Goal: Navigation & Orientation: Find specific page/section

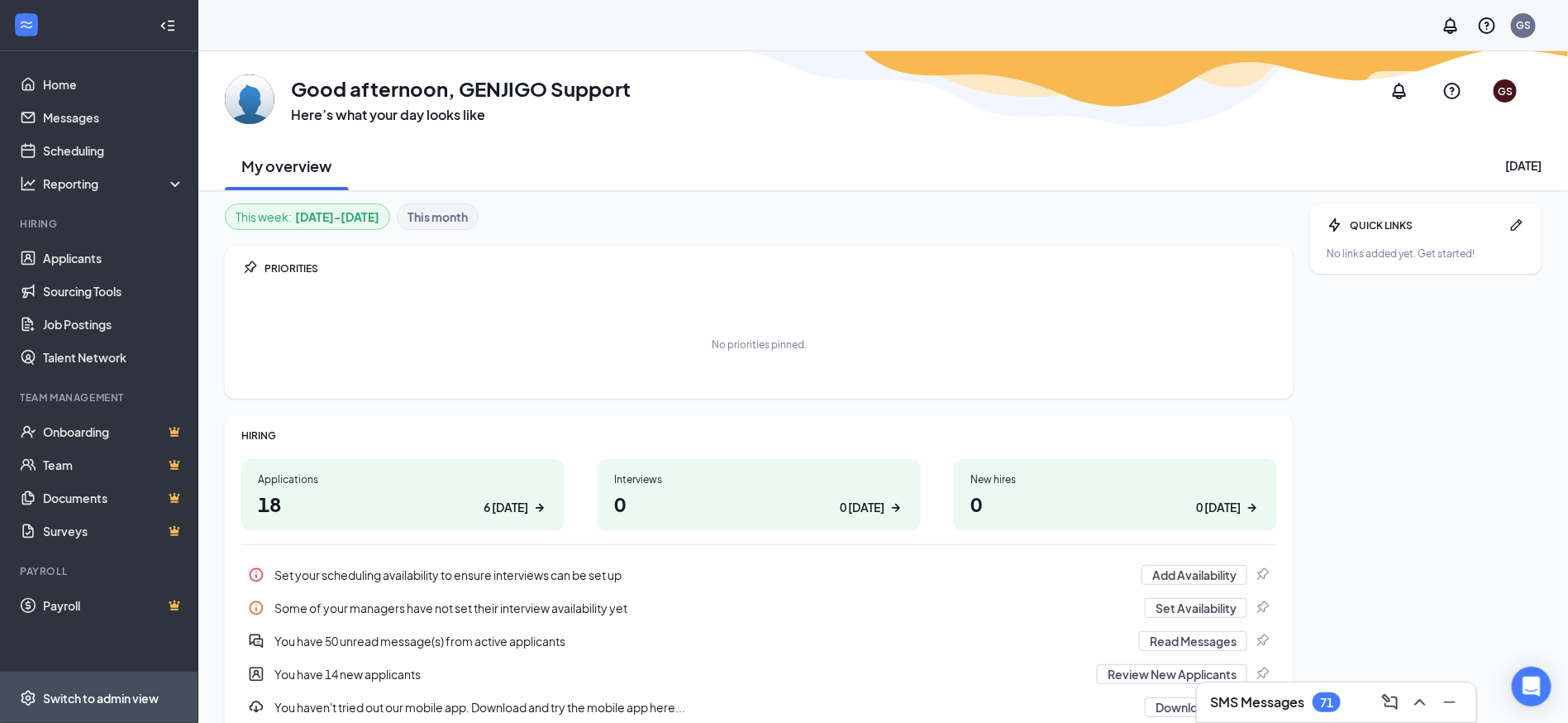
click at [90, 690] on div "Switch to admin view" at bounding box center [101, 698] width 116 height 16
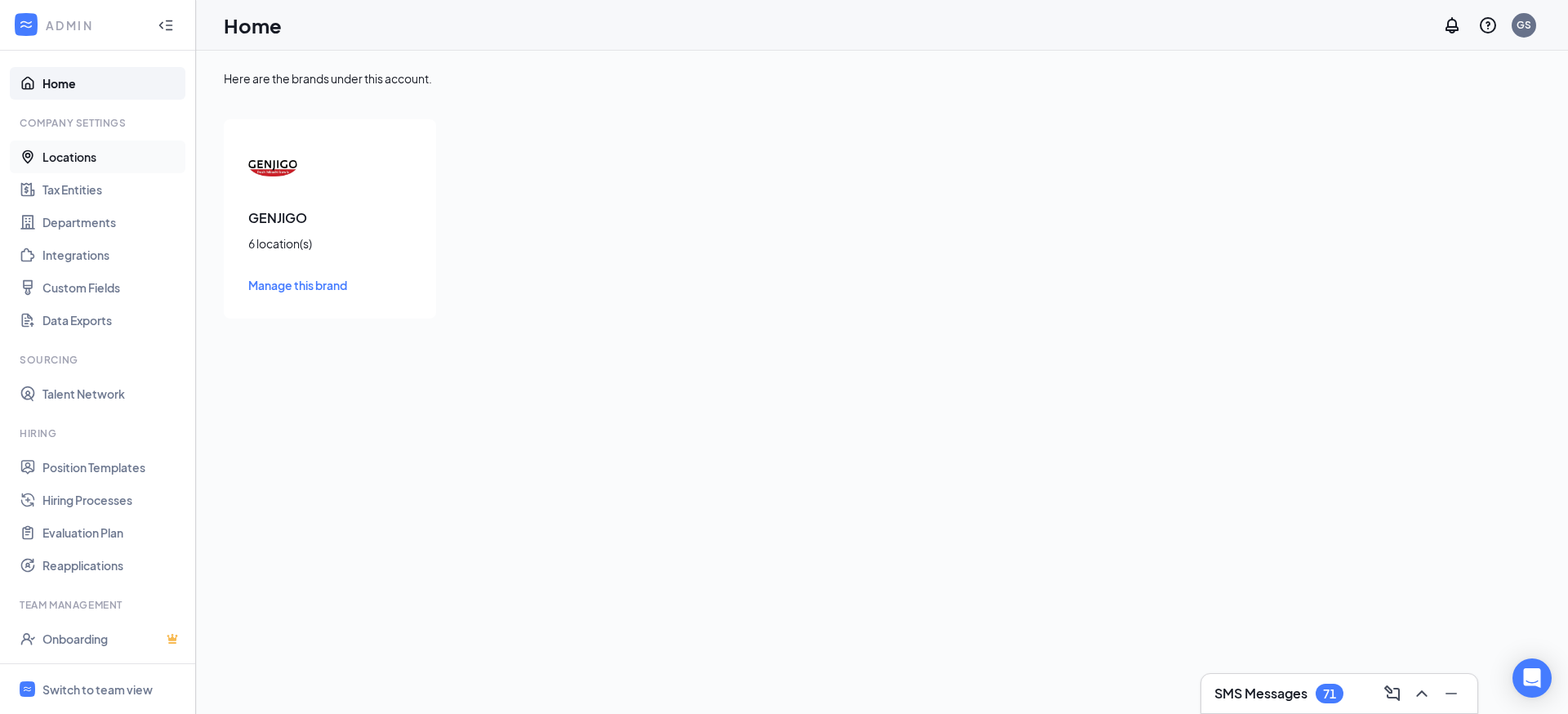
click at [67, 145] on link "Locations" at bounding box center [112, 156] width 140 height 33
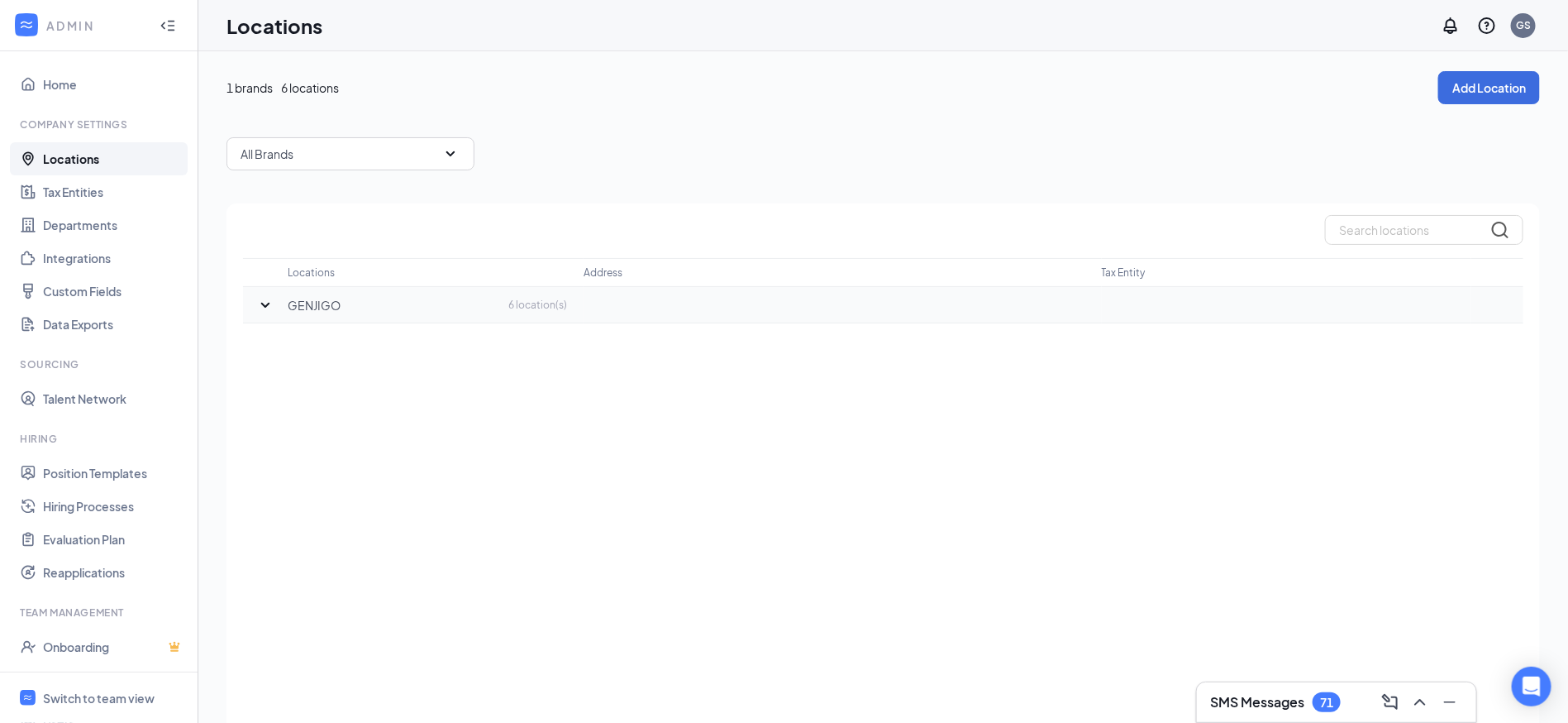
click at [263, 309] on icon "SmallChevronDown" at bounding box center [266, 305] width 20 height 20
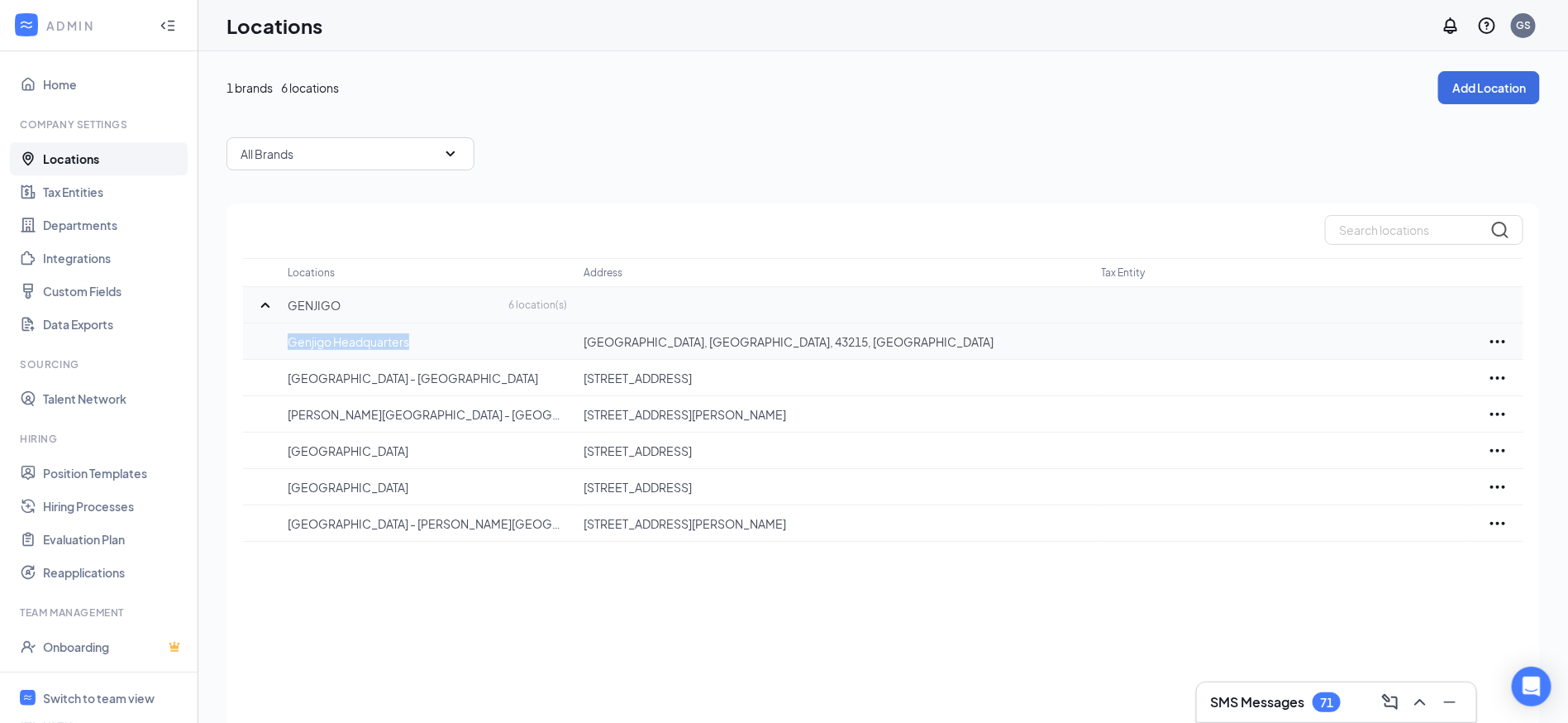
drag, startPoint x: 280, startPoint y: 339, endPoint x: 435, endPoint y: 347, distance: 155.2
click at [420, 342] on tr "[GEOGRAPHIC_DATA], [GEOGRAPHIC_DATA]" at bounding box center [883, 341] width 1281 height 36
copy p "Genjigo Headquarters"
